Goal: Information Seeking & Learning: Compare options

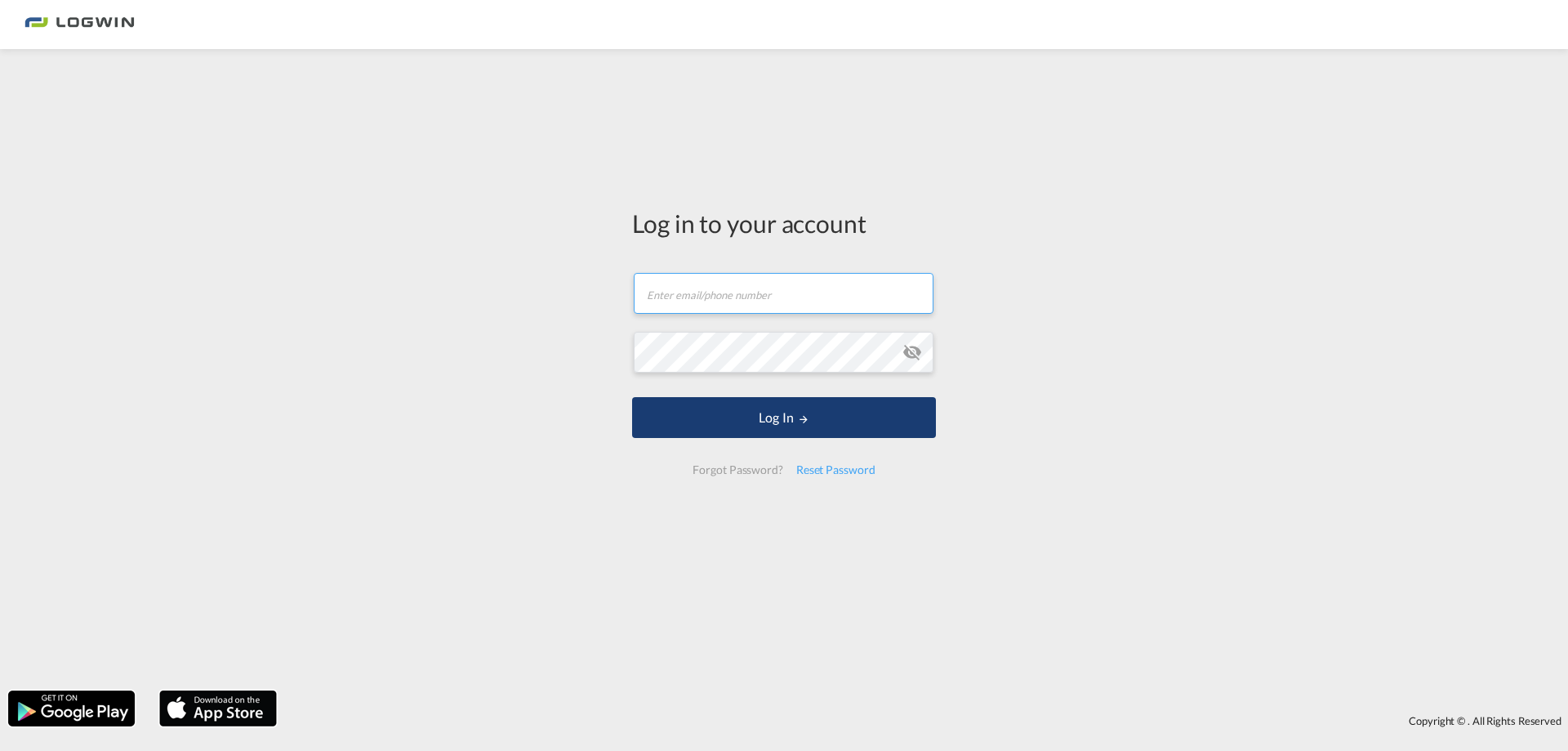
type input "[PERSON_NAME][EMAIL_ADDRESS][PERSON_NAME][DOMAIN_NAME]"
click at [738, 424] on button "Log In" at bounding box center [784, 418] width 304 height 41
